Goal: Contribute content: Add original content to the website for others to see

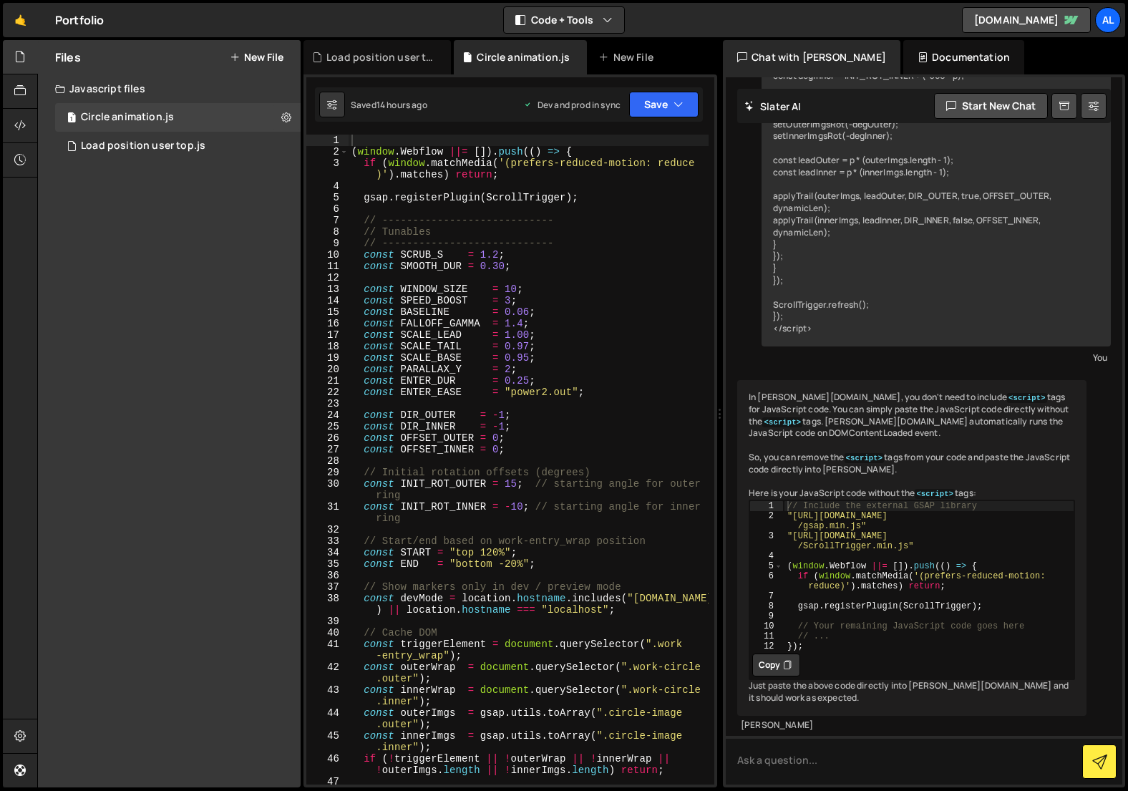
scroll to position [1761, 0]
click at [266, 69] on div "Files New File" at bounding box center [169, 57] width 263 height 34
click at [264, 58] on button "New File" at bounding box center [257, 57] width 54 height 11
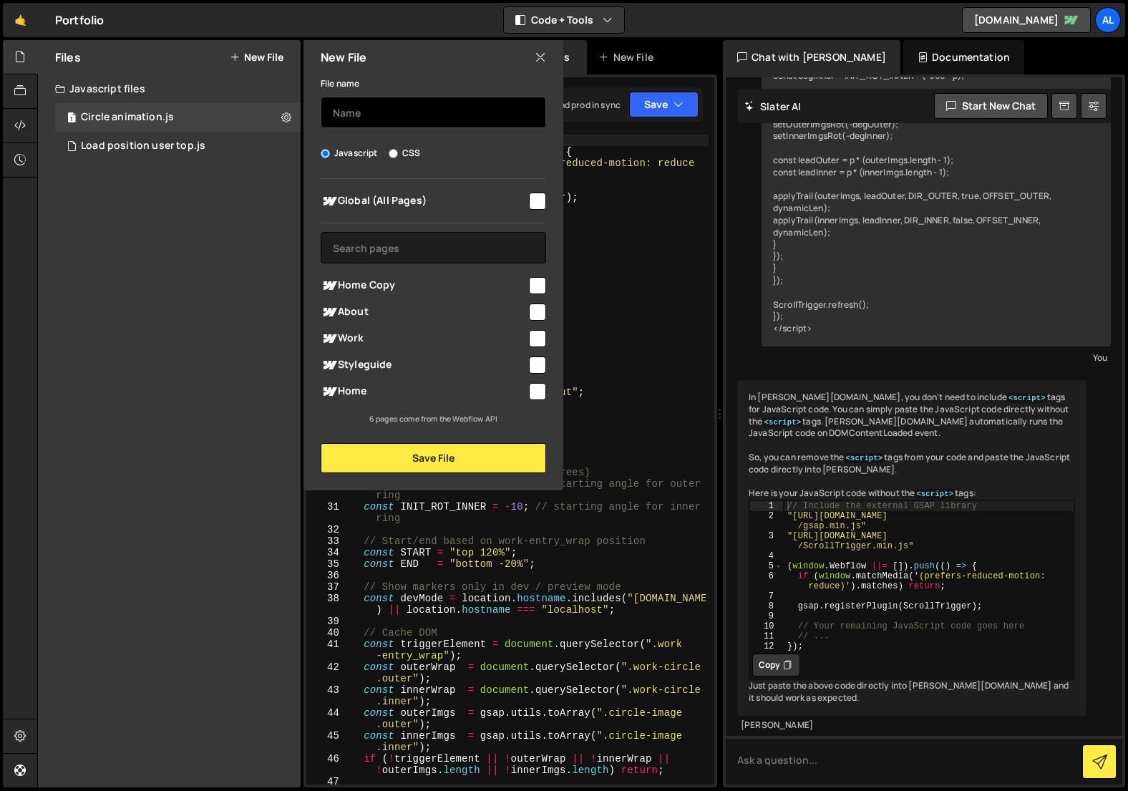
click at [388, 112] on input "text" at bounding box center [434, 113] width 226 height 32
type input "N"
type input "Mouse follow"
click at [541, 198] on input "checkbox" at bounding box center [537, 201] width 17 height 17
checkbox input "true"
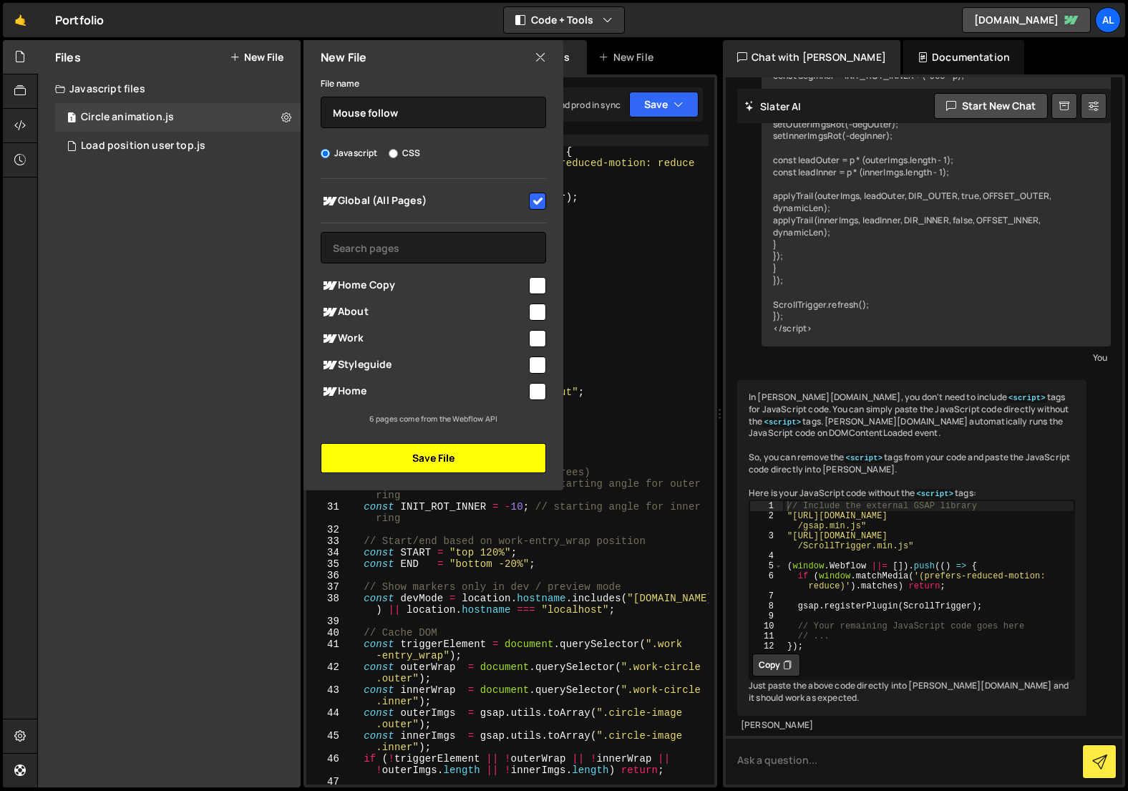
click at [409, 457] on button "Save File" at bounding box center [434, 458] width 226 height 30
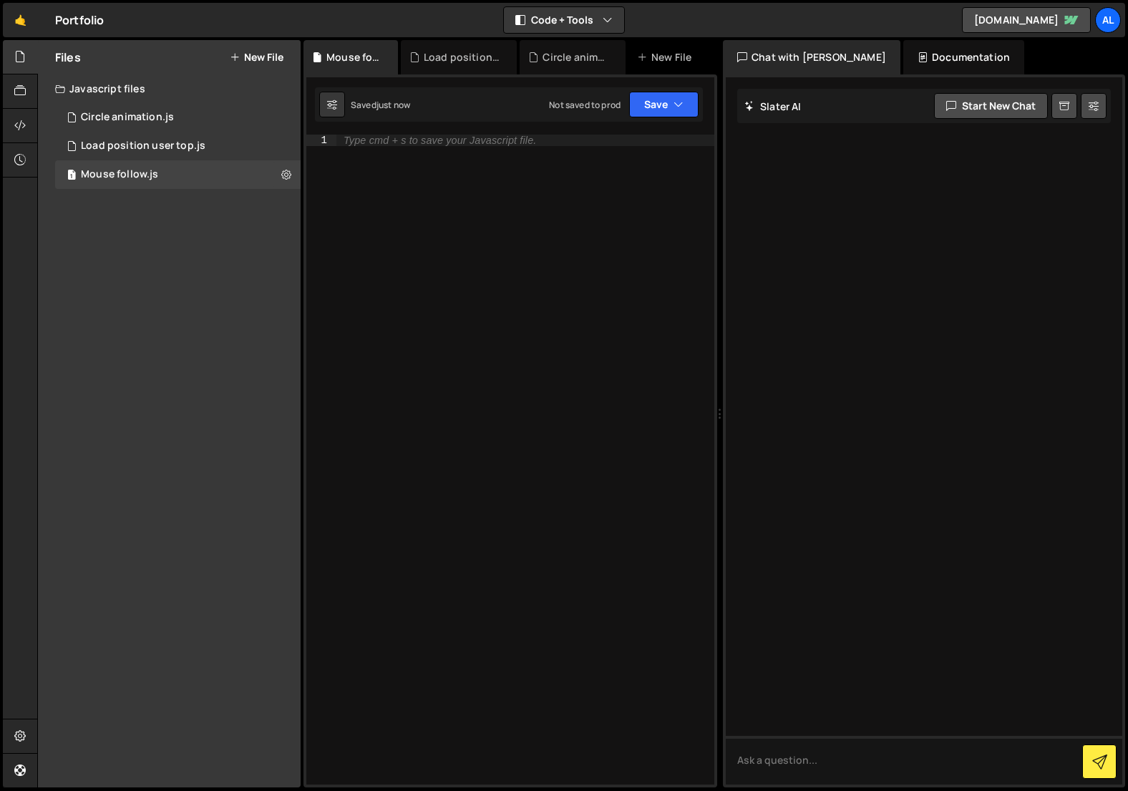
click at [420, 275] on div "Type cmd + s to save your Javascript file." at bounding box center [526, 471] width 378 height 673
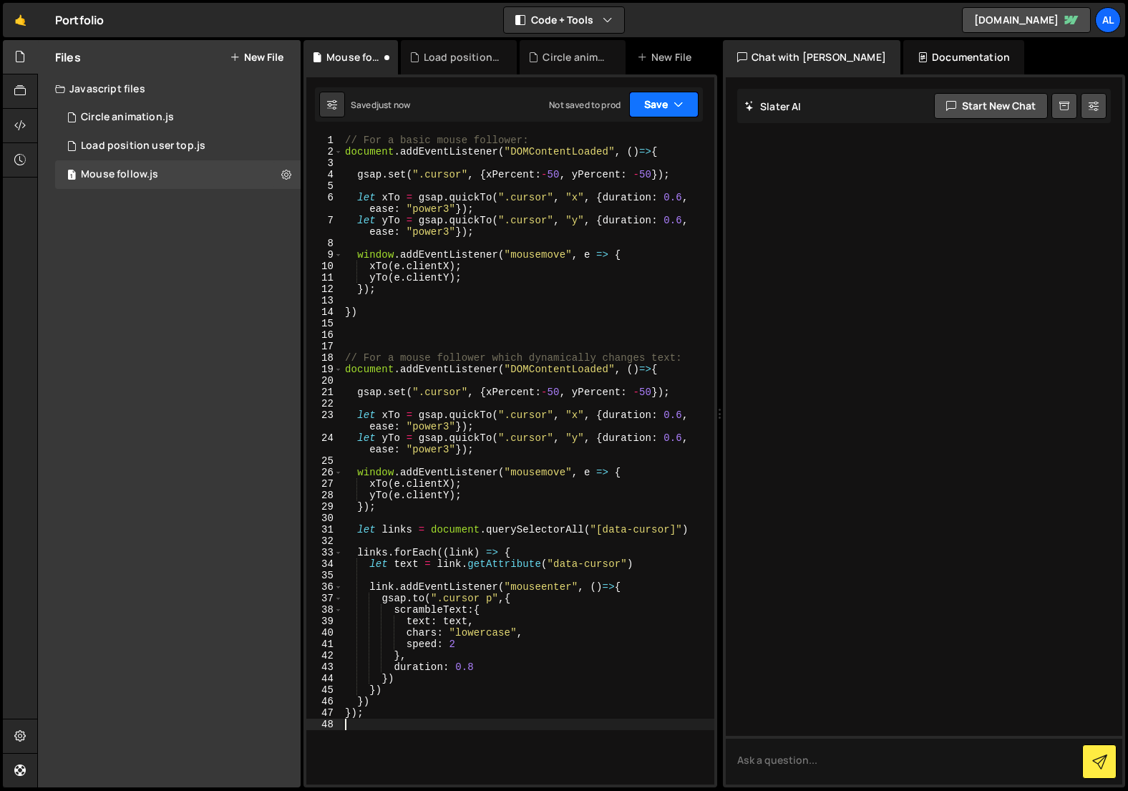
click at [679, 105] on icon "button" at bounding box center [679, 104] width 10 height 14
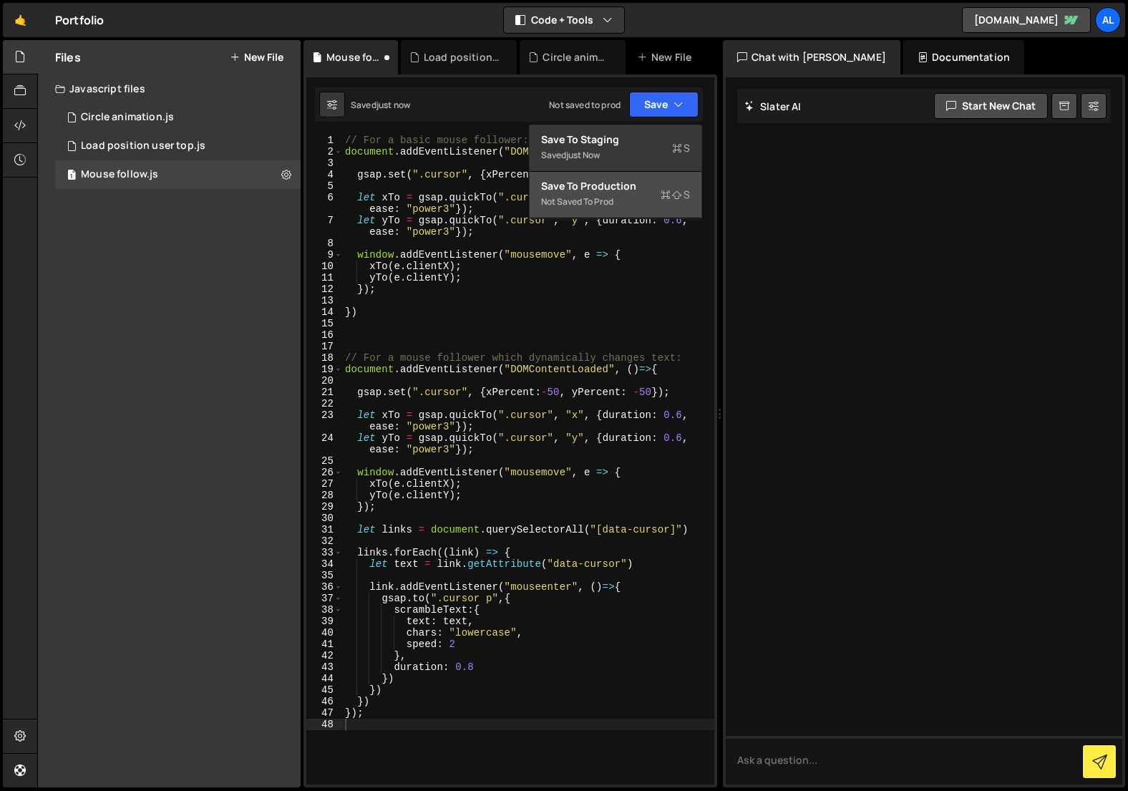
click at [604, 207] on div "Not saved to prod" at bounding box center [615, 201] width 149 height 17
